Goal: Transaction & Acquisition: Purchase product/service

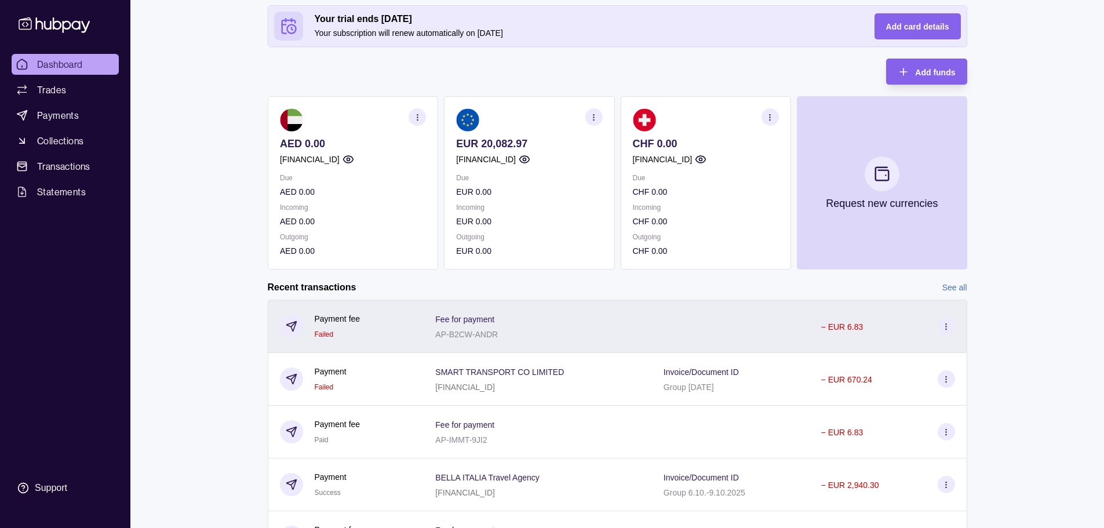
scroll to position [58, 0]
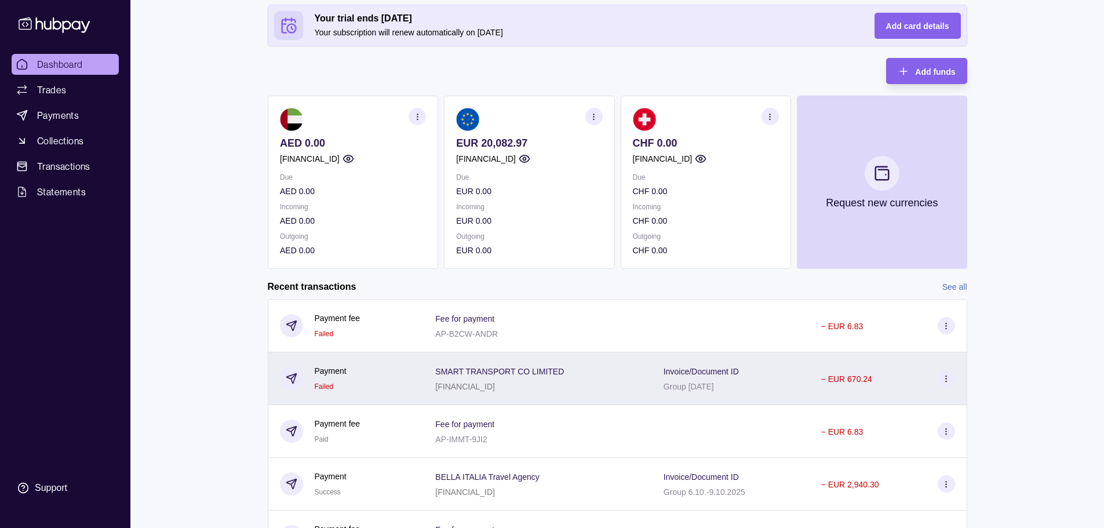
click at [951, 374] on section at bounding box center [946, 378] width 17 height 17
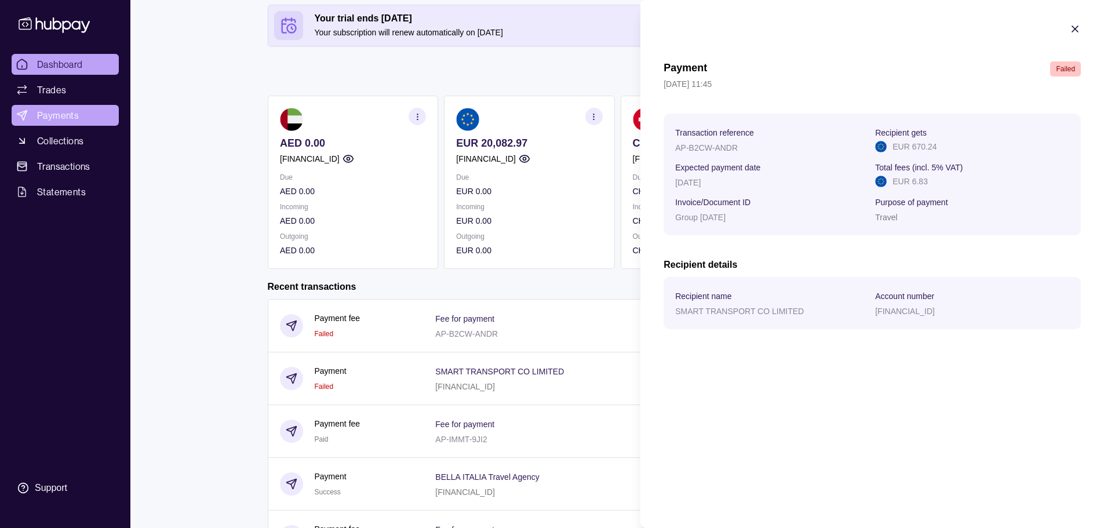
click at [57, 112] on html "Dashboard Trades Payments Collections Transactions Statements Support B Hello, …" at bounding box center [552, 271] width 1104 height 659
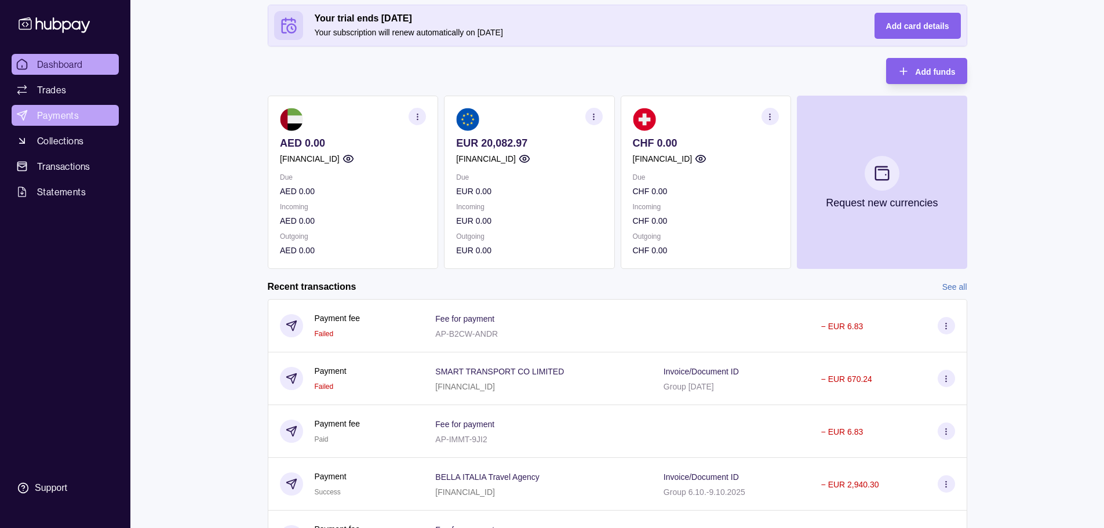
click at [57, 112] on span "Payments" at bounding box center [58, 115] width 42 height 14
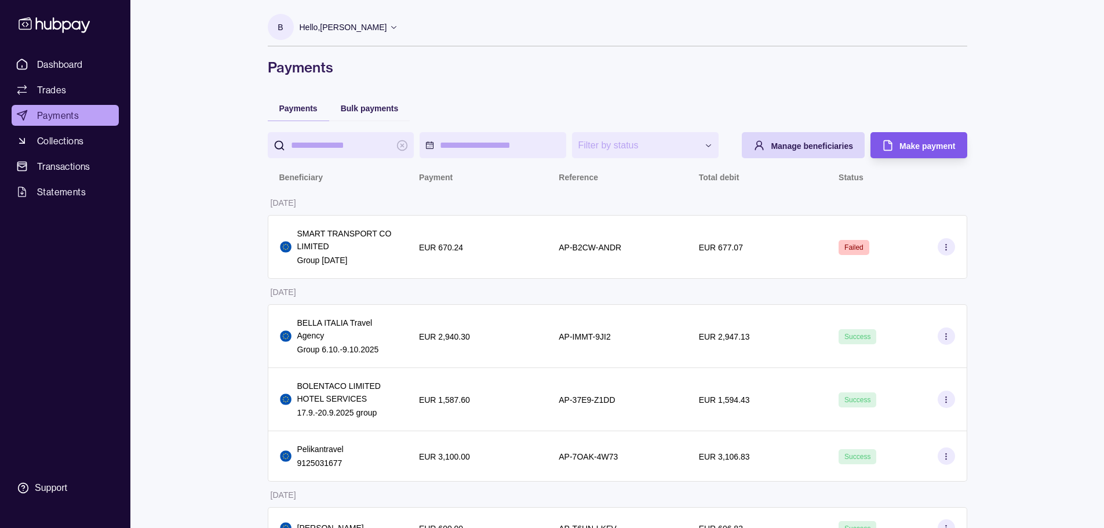
click at [918, 151] on div "Make payment" at bounding box center [928, 146] width 56 height 14
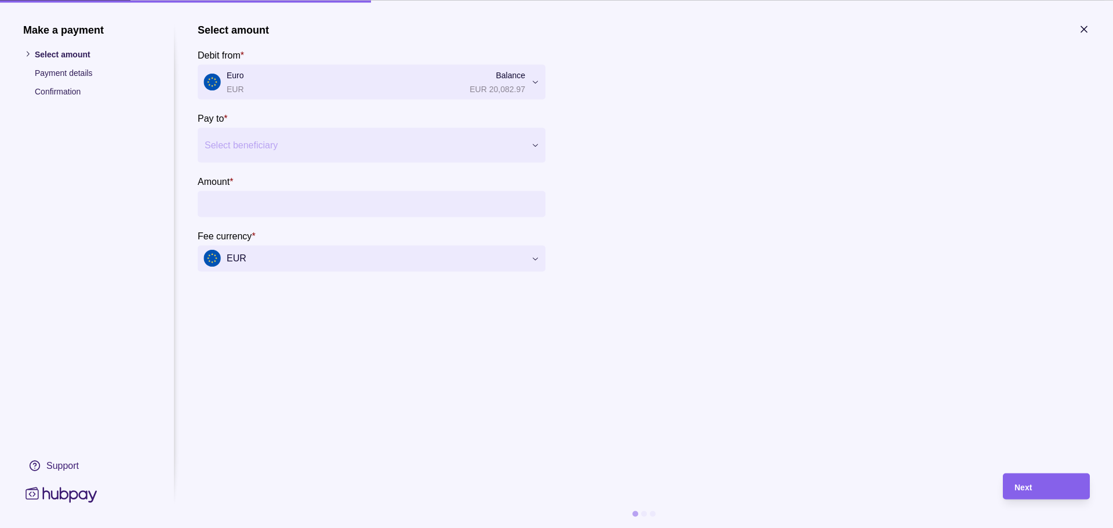
click at [249, 151] on div at bounding box center [364, 145] width 319 height 16
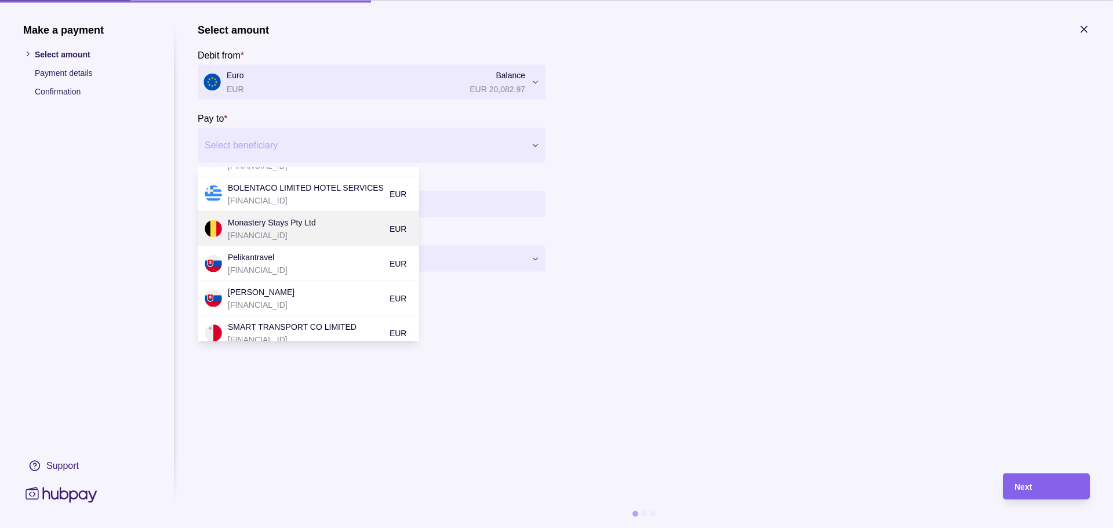
scroll to position [96, 0]
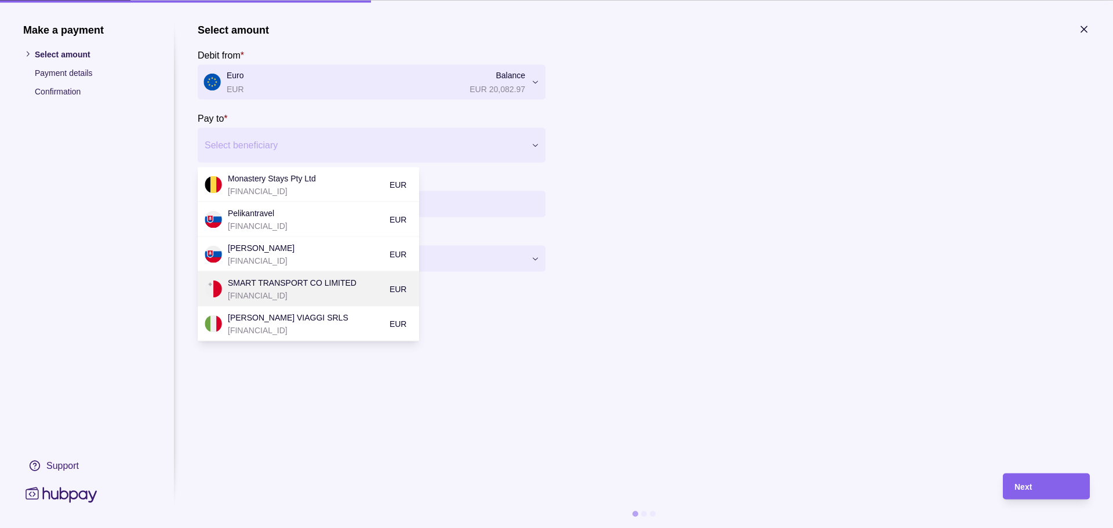
click at [322, 284] on p "SMART TRANSPORT CO LIMITED" at bounding box center [306, 282] width 156 height 13
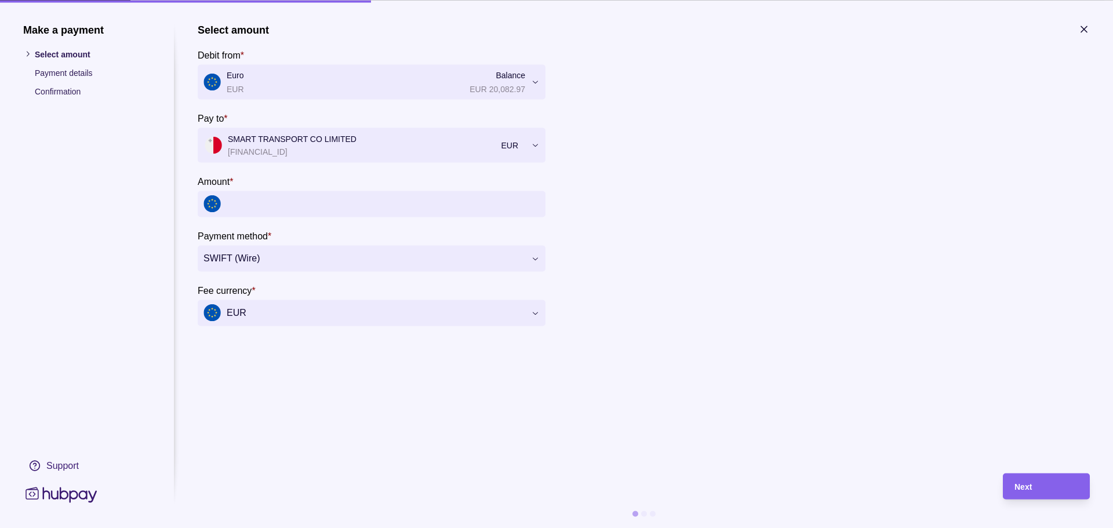
click at [256, 208] on input "Amount *" at bounding box center [383, 204] width 313 height 26
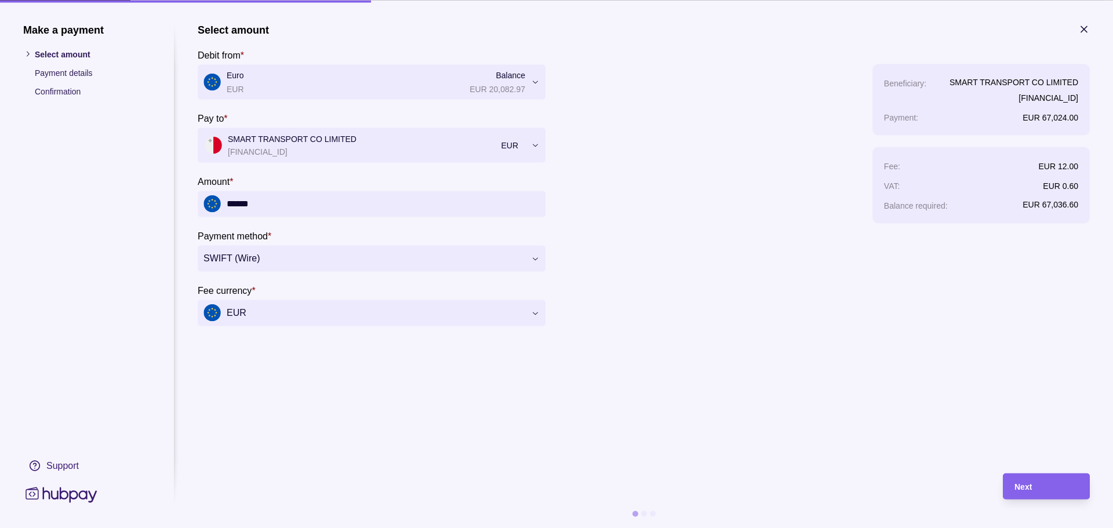
drag, startPoint x: 257, startPoint y: 206, endPoint x: 217, endPoint y: 206, distance: 40.0
click at [217, 206] on div "******" at bounding box center [372, 204] width 348 height 26
type input "******"
click at [1036, 489] on div "Next" at bounding box center [1047, 486] width 64 height 14
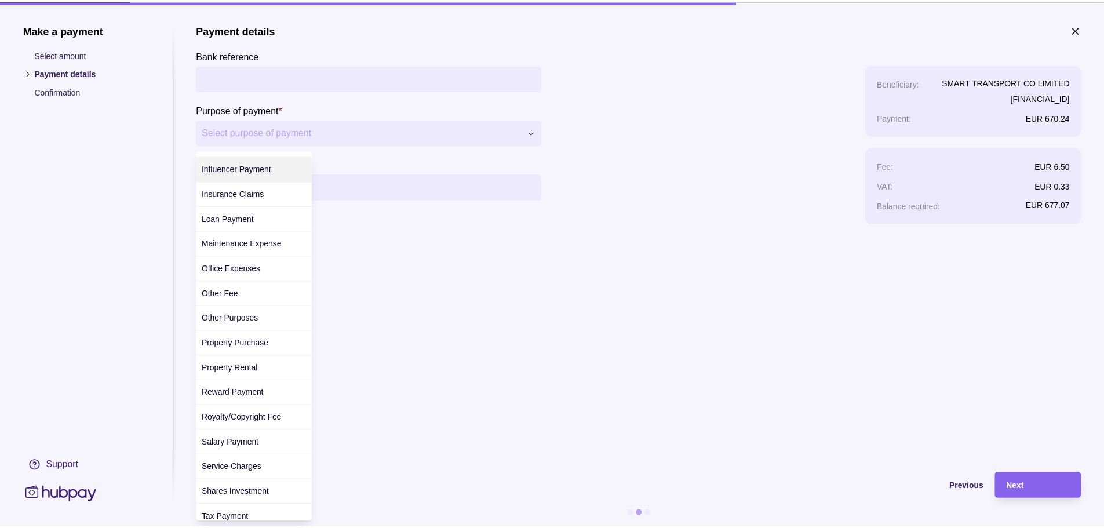
scroll to position [326, 0]
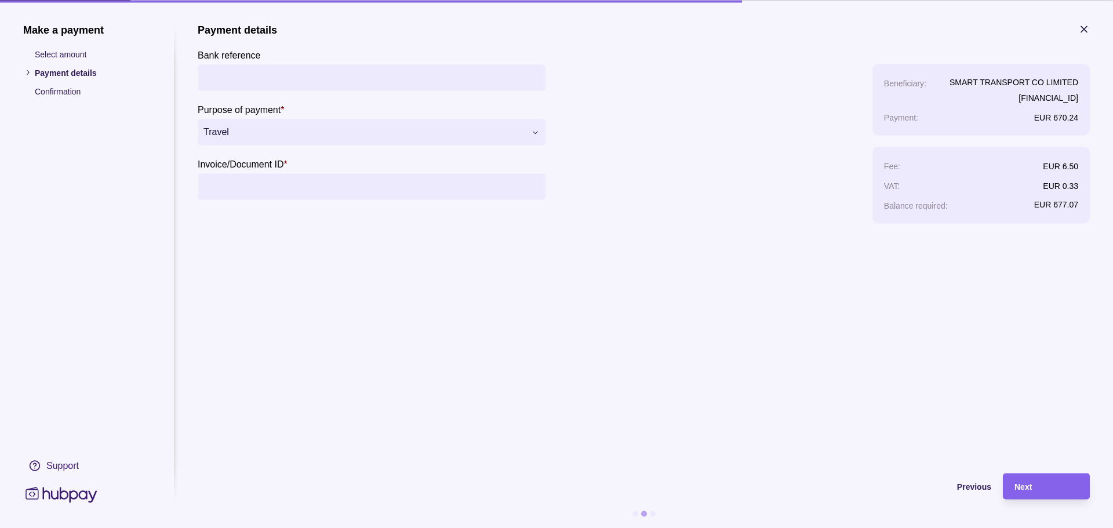
click at [291, 182] on input "Invoice/Document ID *" at bounding box center [371, 186] width 336 height 26
type input "**********"
click at [1028, 479] on div "Next" at bounding box center [1047, 486] width 64 height 14
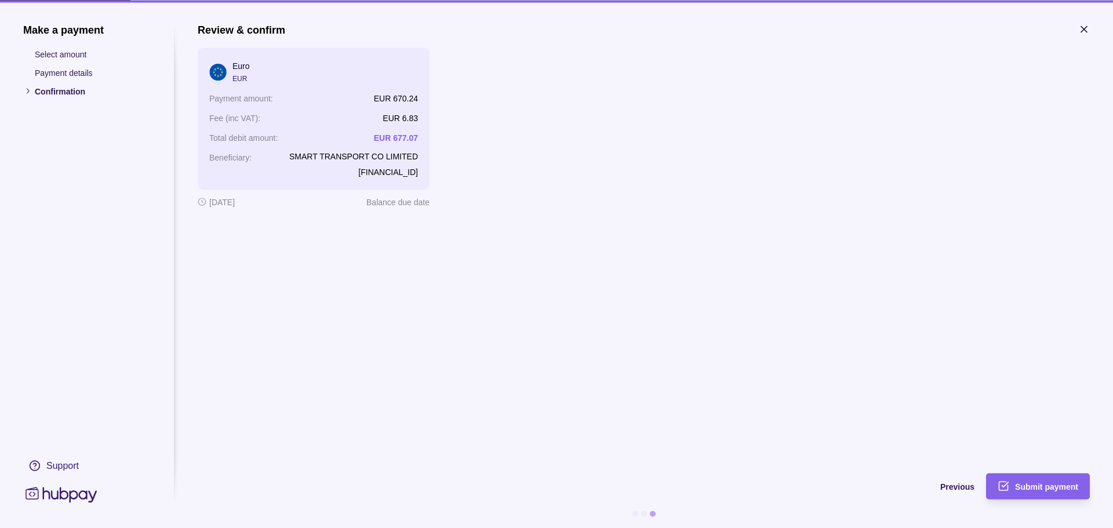
click at [1028, 479] on div "Submit payment" at bounding box center [1046, 486] width 63 height 14
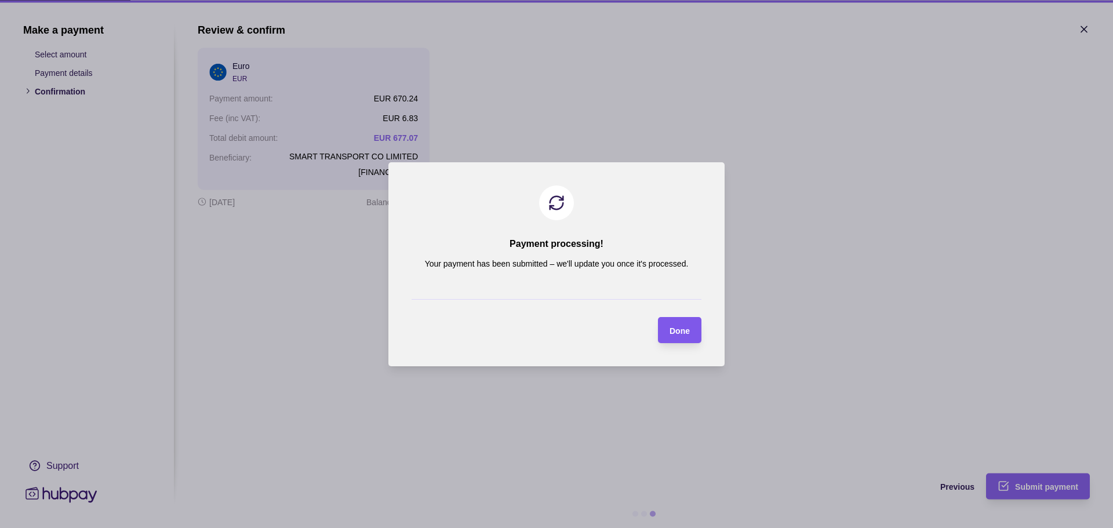
click at [688, 330] on span "Done" at bounding box center [680, 330] width 20 height 9
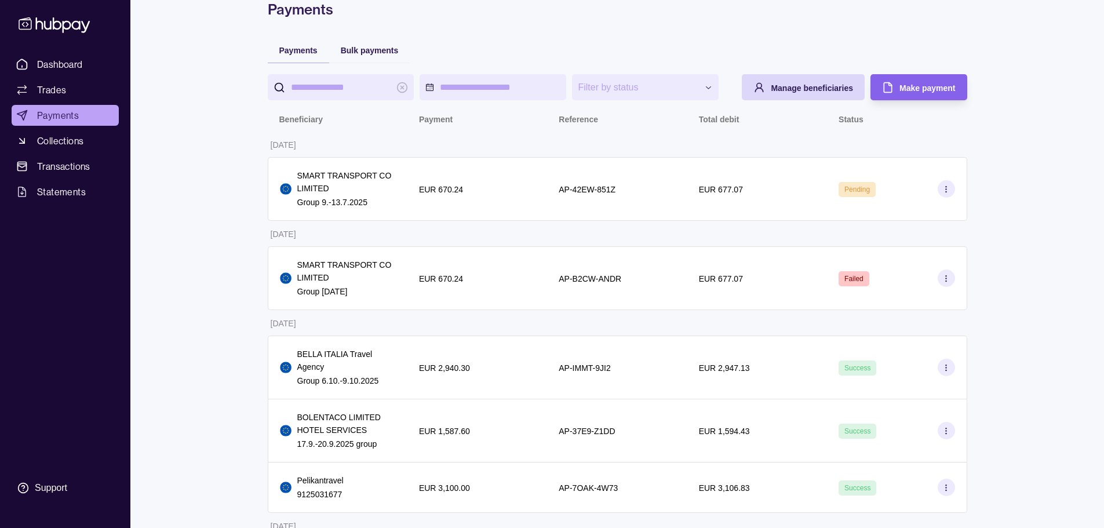
scroll to position [0, 0]
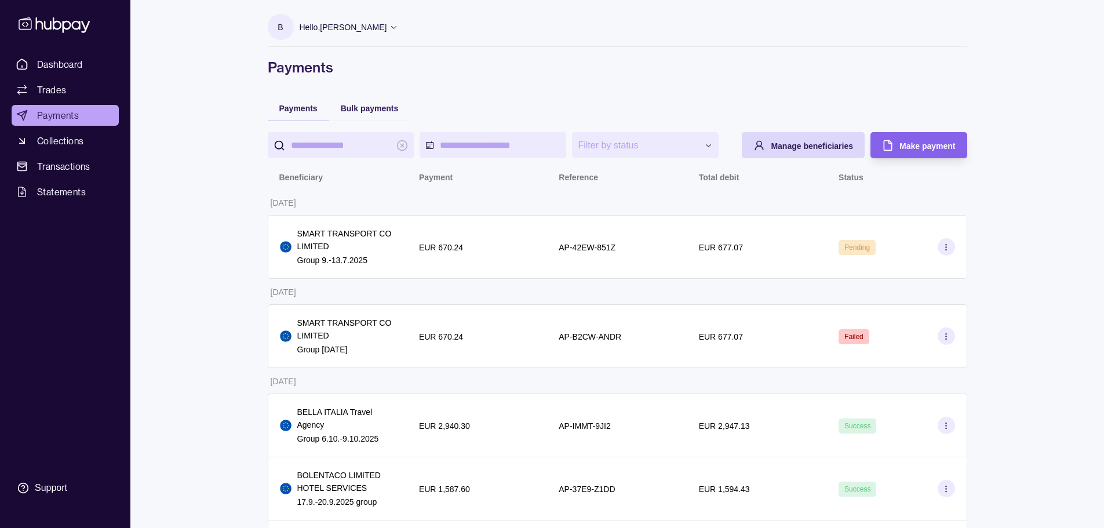
click at [347, 29] on p "Hello, [PERSON_NAME]" at bounding box center [344, 27] width 88 height 13
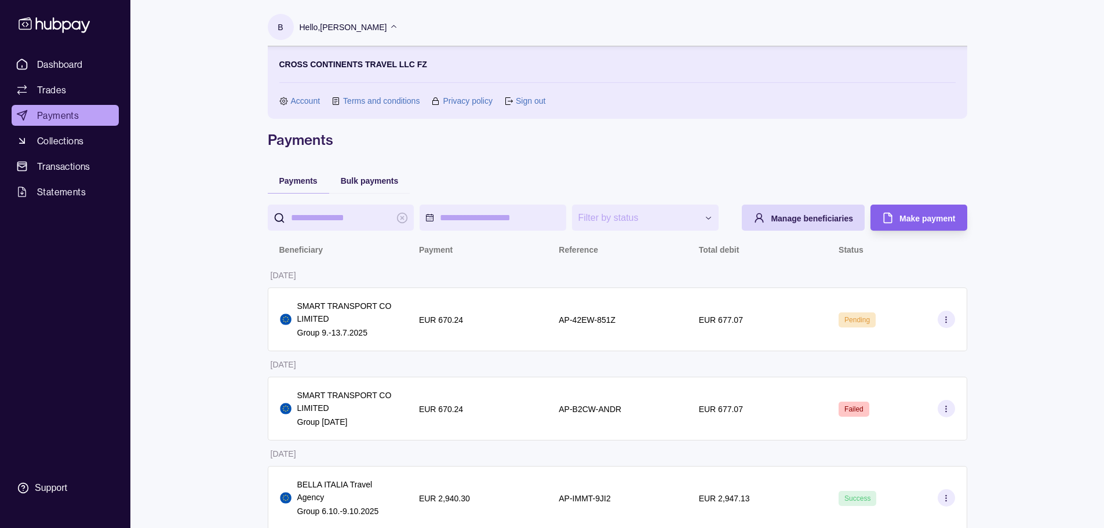
click at [524, 104] on link "Sign out" at bounding box center [531, 100] width 30 height 13
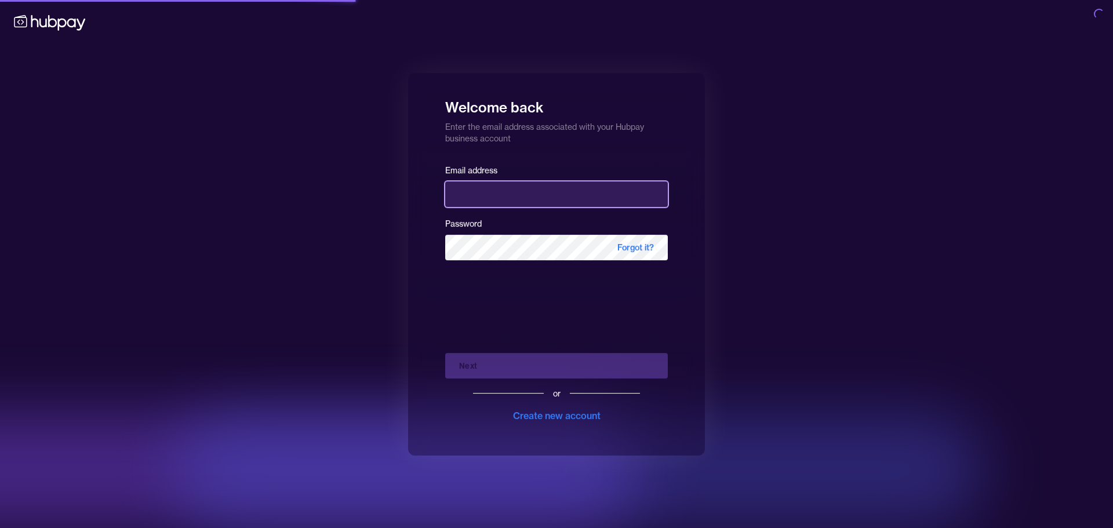
type input "**********"
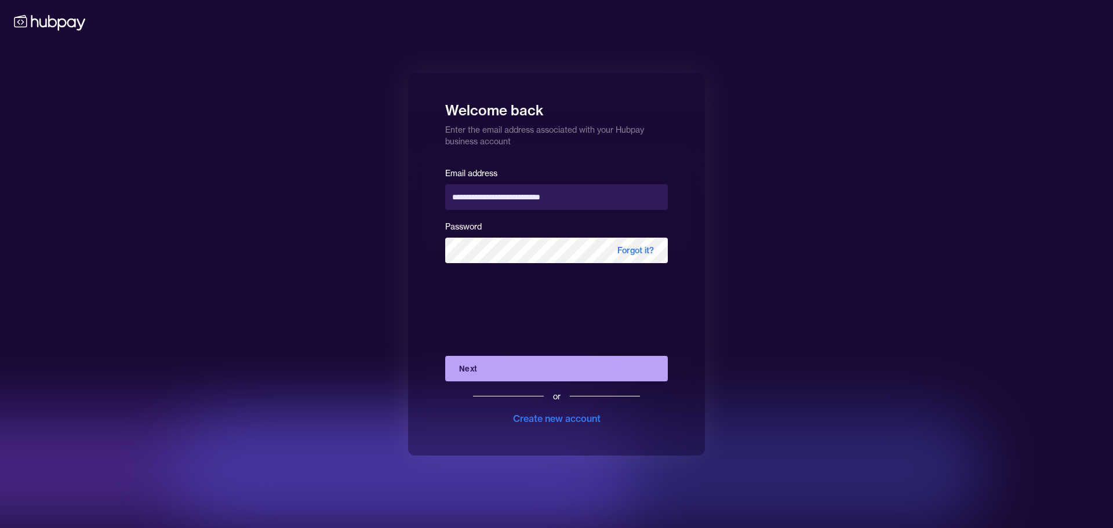
click at [495, 366] on button "Next" at bounding box center [556, 369] width 223 height 26
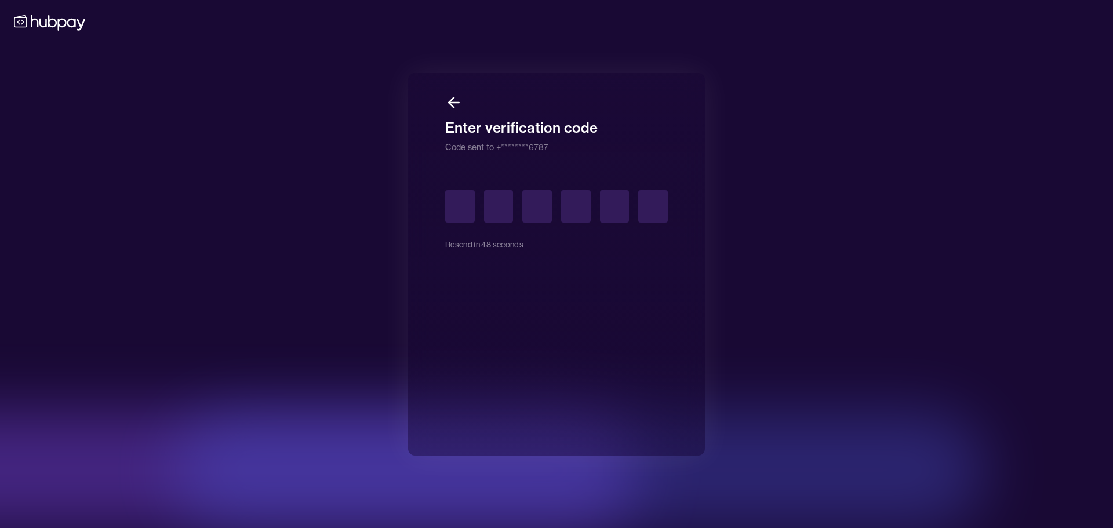
type input "*"
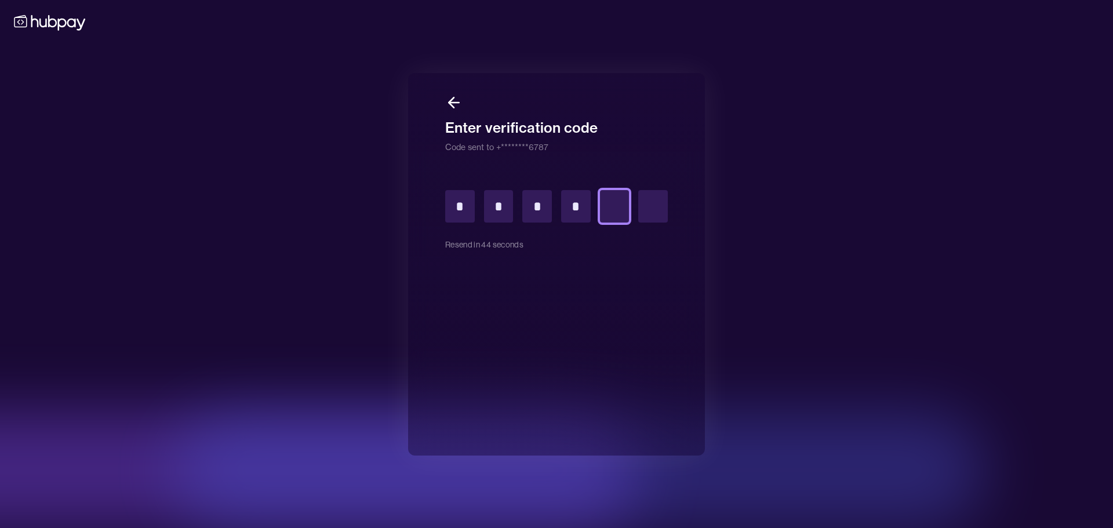
type input "*"
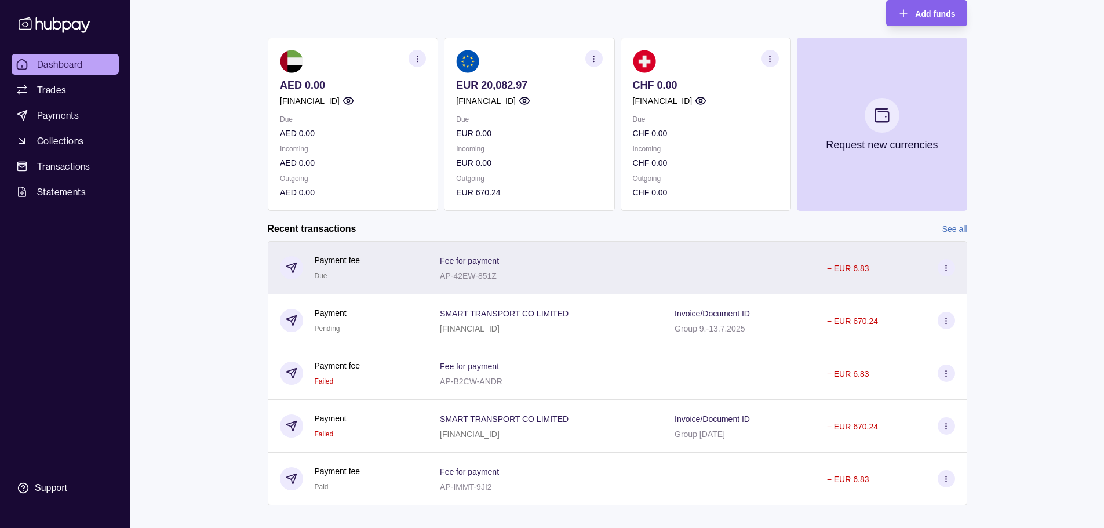
scroll to position [130, 0]
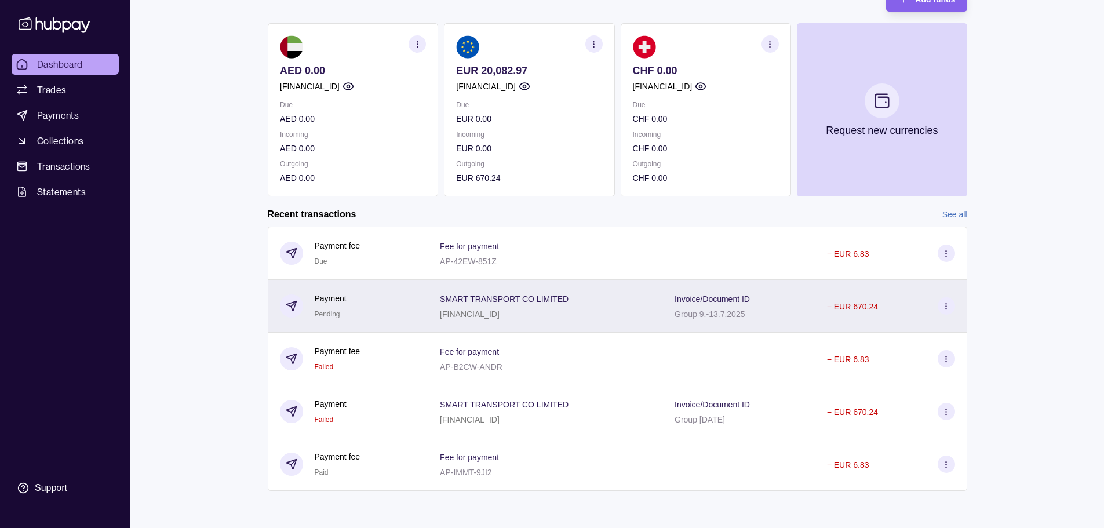
click at [944, 304] on icon at bounding box center [946, 306] width 9 height 9
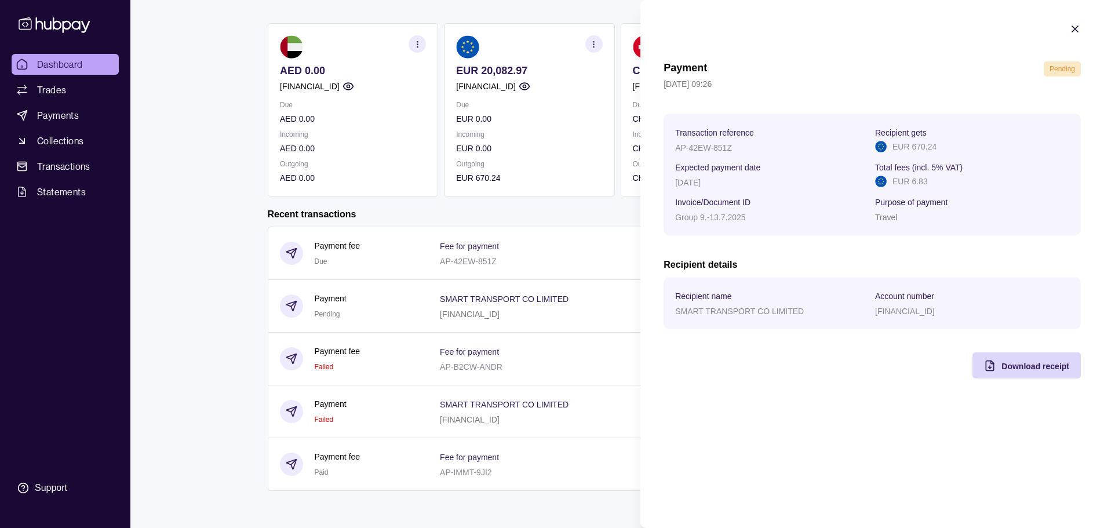
click at [1076, 29] on icon "button" at bounding box center [1076, 29] width 6 height 6
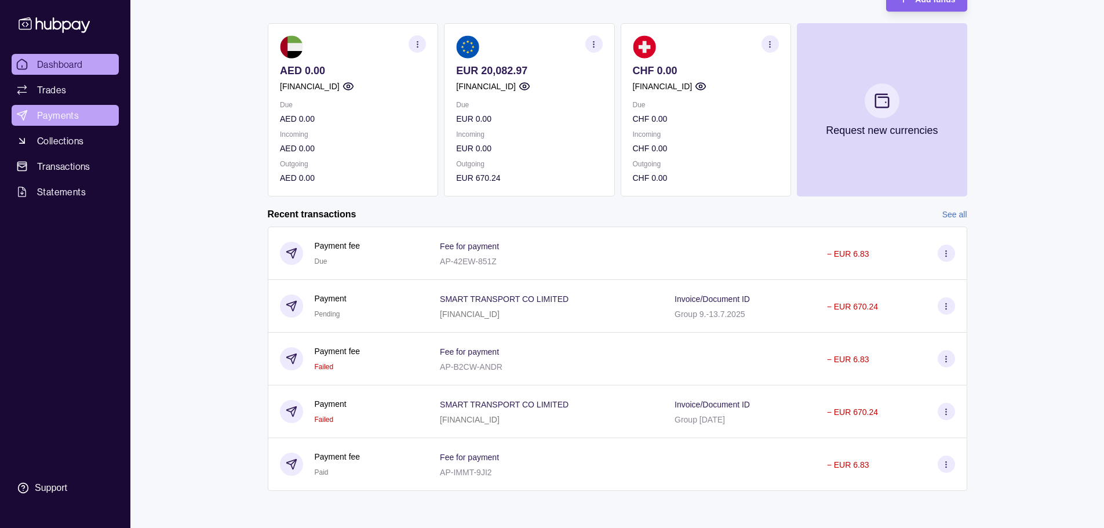
click at [54, 117] on span "Payments" at bounding box center [58, 115] width 42 height 14
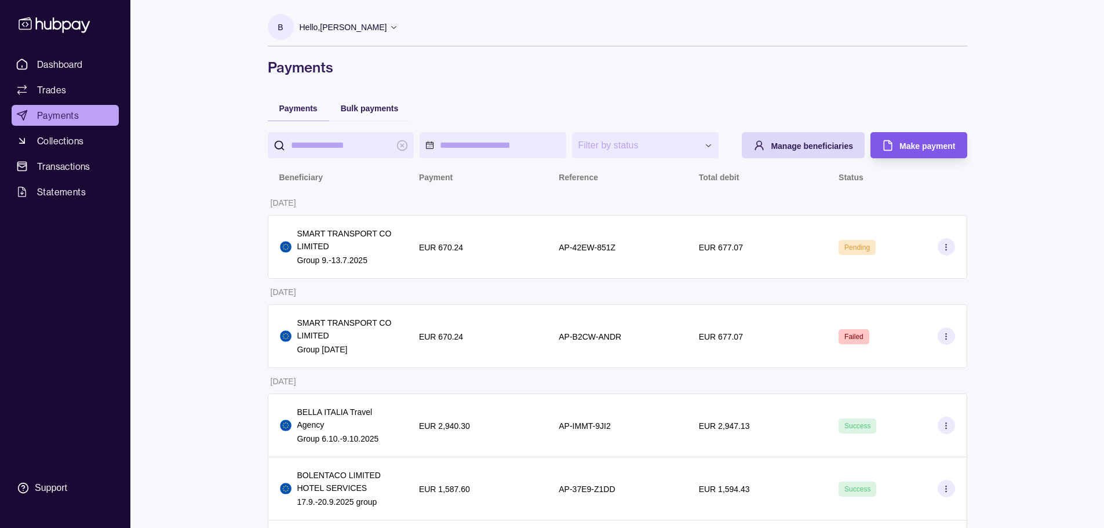
click at [924, 147] on span "Make payment" at bounding box center [928, 145] width 56 height 9
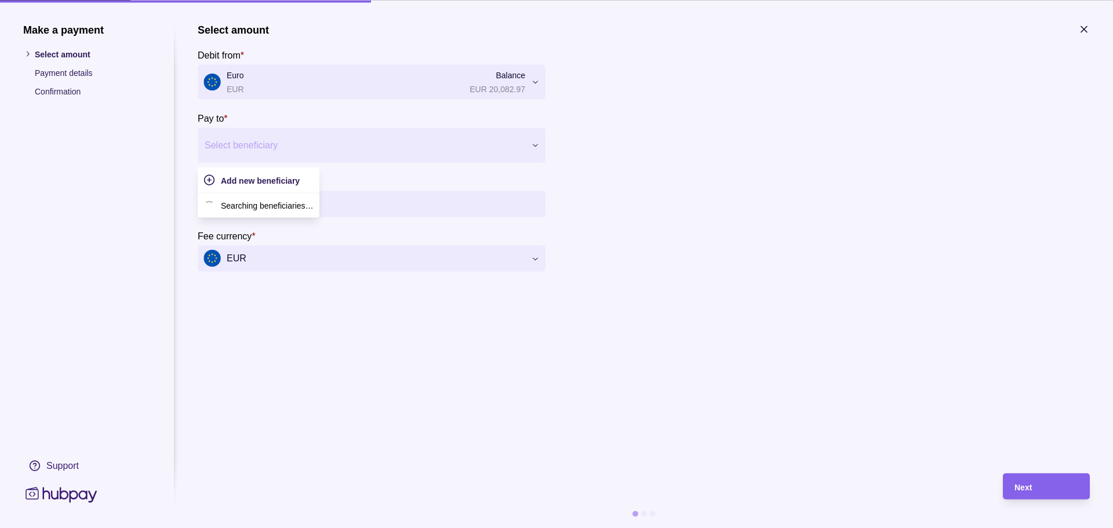
click at [266, 150] on div at bounding box center [364, 145] width 319 height 16
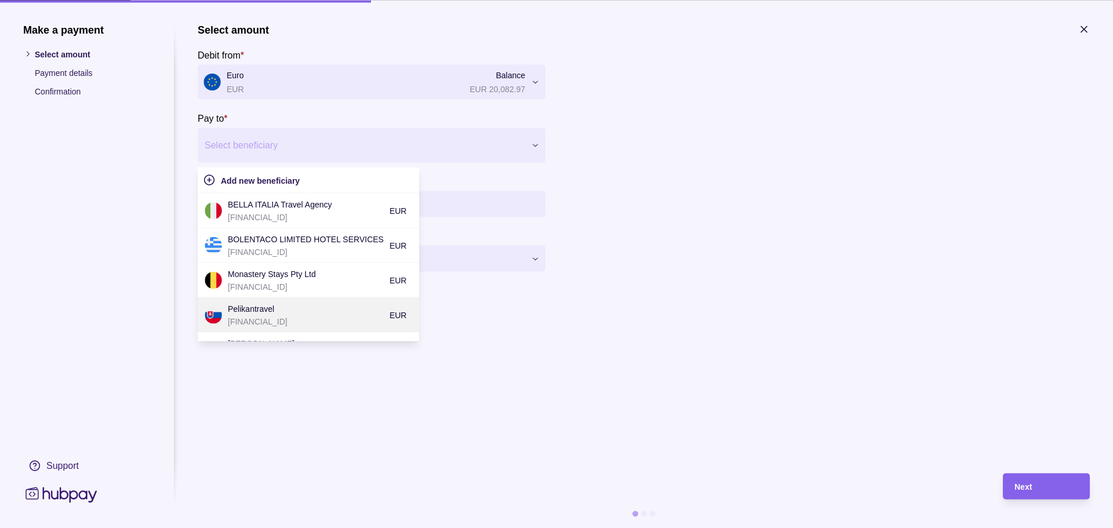
click at [285, 318] on p "[FINANCIAL_ID]" at bounding box center [306, 321] width 156 height 13
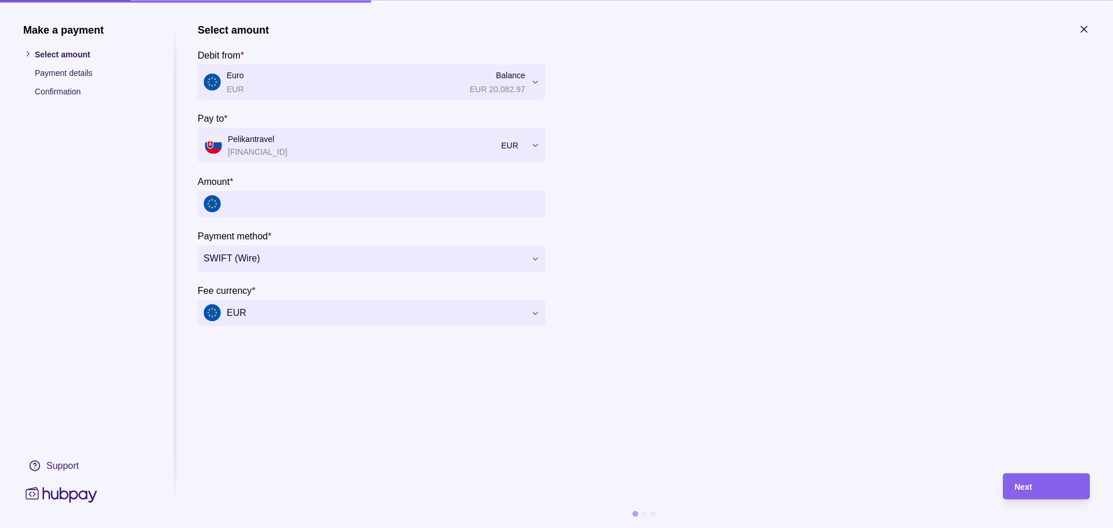
click at [270, 203] on input "Amount *" at bounding box center [383, 204] width 313 height 26
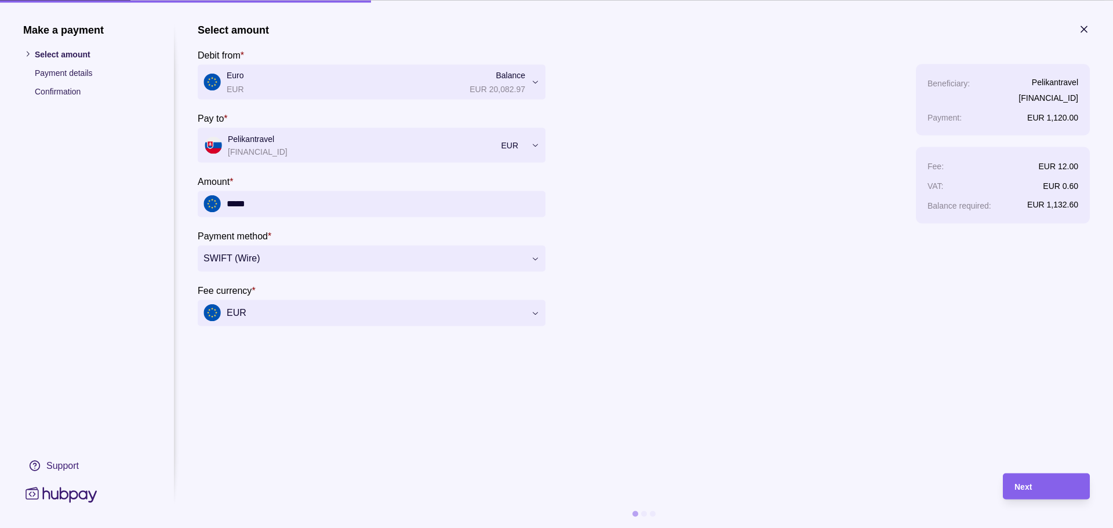
type input "*****"
click at [1079, 479] on section "Next" at bounding box center [1046, 486] width 87 height 26
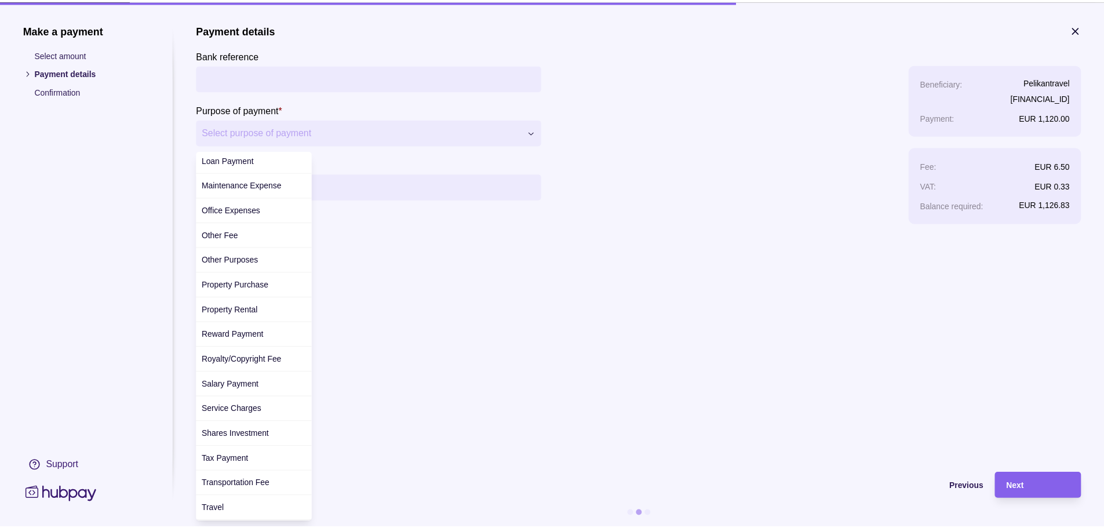
scroll to position [326, 0]
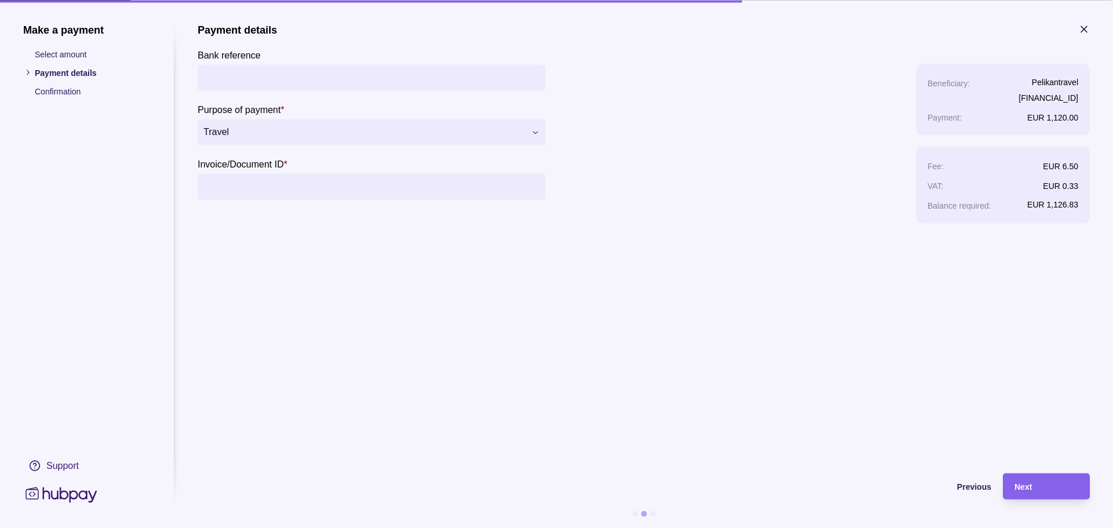
click at [296, 187] on input "Invoice/Document ID *" at bounding box center [371, 186] width 336 height 26
paste input "**********"
type input "**********"
click at [664, 347] on section "**********" at bounding box center [644, 242] width 892 height 438
click at [1038, 486] on div "Next" at bounding box center [1047, 486] width 64 height 14
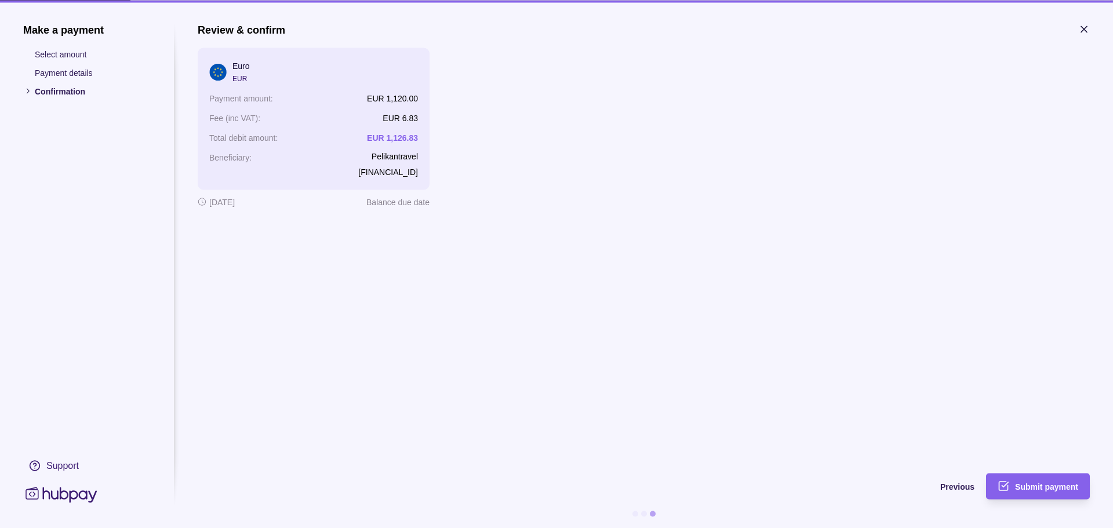
click at [1038, 486] on span "Submit payment" at bounding box center [1046, 486] width 63 height 9
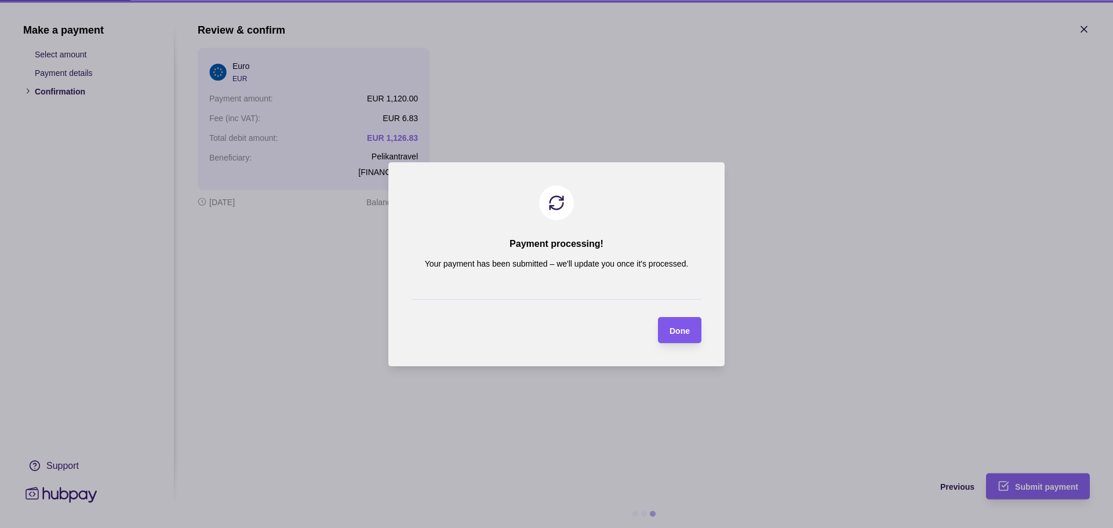
click at [672, 324] on div "Done" at bounding box center [680, 330] width 20 height 14
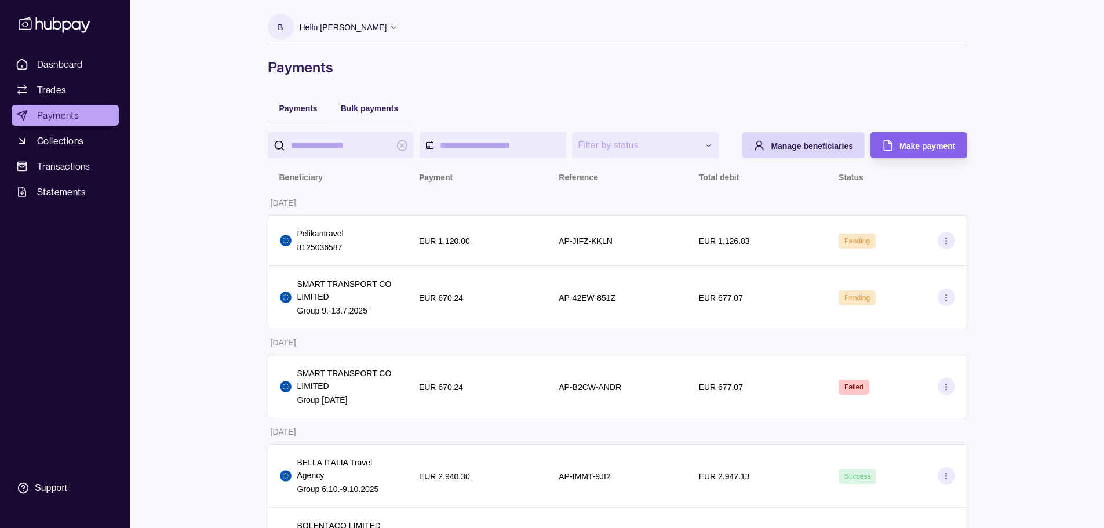
click at [49, 28] on icon at bounding box center [54, 25] width 71 height 16
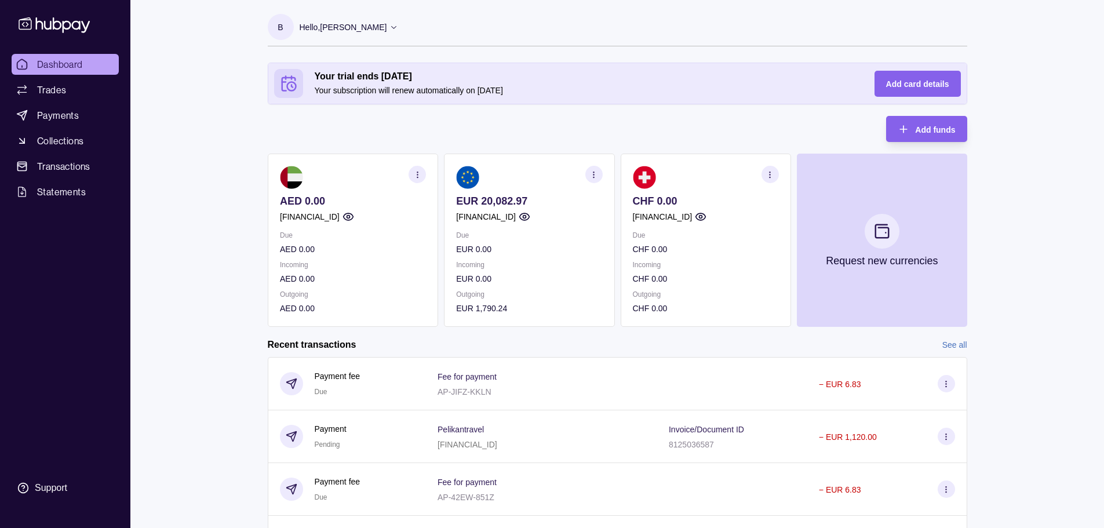
click at [330, 23] on p "Hello, [PERSON_NAME]" at bounding box center [344, 27] width 88 height 13
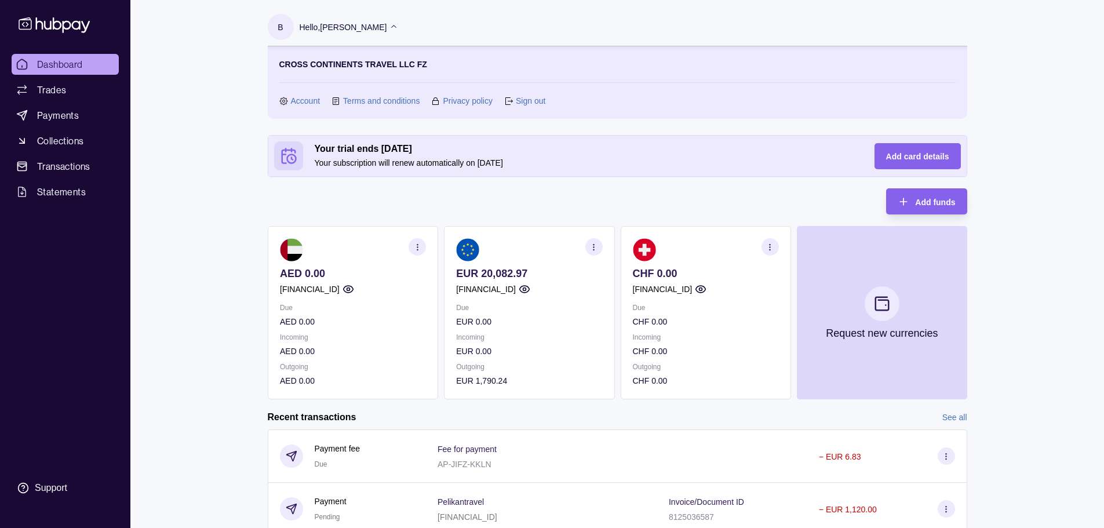
click at [513, 96] on section "Sign out" at bounding box center [524, 100] width 41 height 13
click at [519, 99] on link "Sign out" at bounding box center [531, 100] width 30 height 13
